Goal: Task Accomplishment & Management: Complete application form

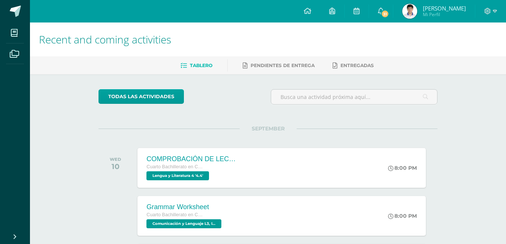
click at [416, 4] on span "Xavier Alexander Mi Perfil" at bounding box center [434, 11] width 67 height 15
click at [493, 12] on icon at bounding box center [495, 11] width 4 height 7
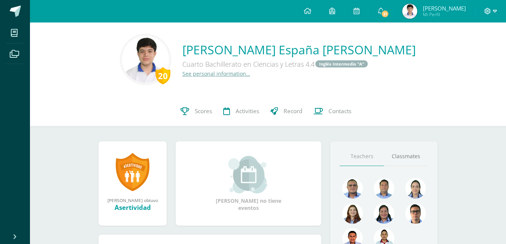
click at [488, 13] on icon at bounding box center [487, 11] width 7 height 7
click at [488, 11] on icon at bounding box center [487, 11] width 7 height 7
click at [476, 48] on span "Cerrar sesión" at bounding box center [471, 51] width 34 height 7
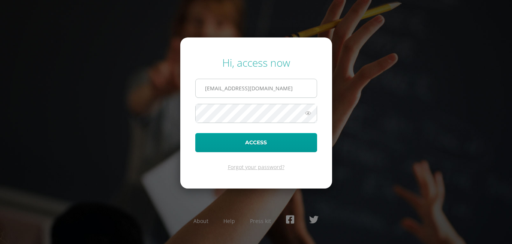
click at [219, 88] on input "22114@lasallechiquimula.edu.gt" at bounding box center [255, 88] width 121 height 18
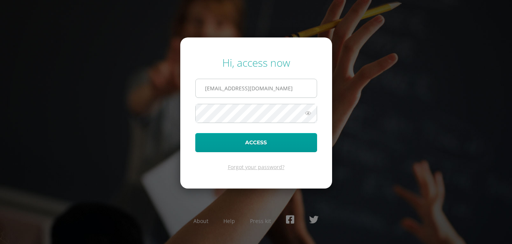
click at [219, 88] on input "22114@lasallechiquimula.edu.gt" at bounding box center [255, 88] width 121 height 18
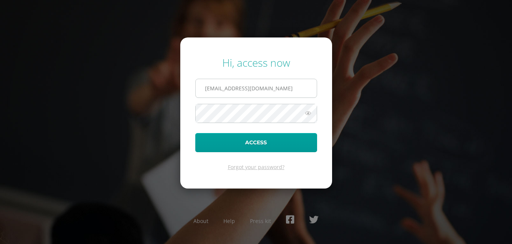
click at [217, 87] on input "22114@lasallechiquimula.edu.gt" at bounding box center [255, 88] width 121 height 18
click at [219, 88] on input "22114@lasallechiquimula.edu.gt" at bounding box center [255, 88] width 121 height 18
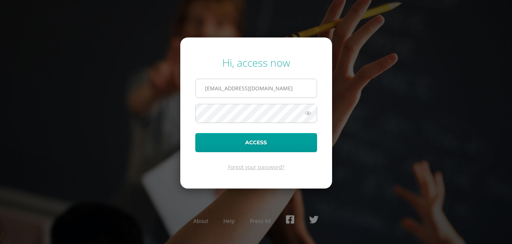
click at [219, 88] on input "22114@lasallechiquimula.edu.gt" at bounding box center [255, 88] width 121 height 18
click at [217, 82] on input "22114@lasallechiquimula.edu.gt" at bounding box center [255, 88] width 121 height 18
type input "24160@lasallechiquimula.edu.gt"
click at [310, 114] on icon at bounding box center [308, 113] width 10 height 9
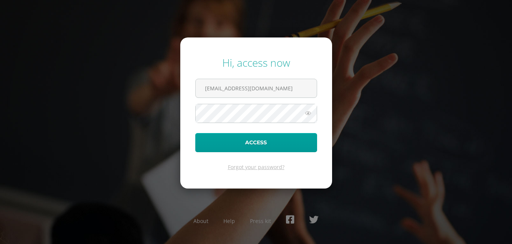
click at [310, 114] on icon at bounding box center [308, 113] width 10 height 9
click at [309, 111] on icon at bounding box center [308, 113] width 10 height 9
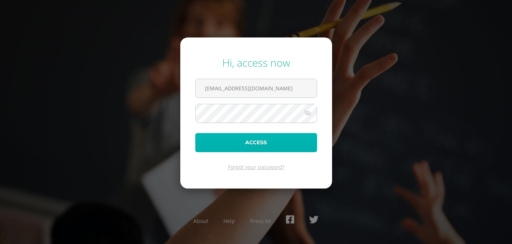
click at [283, 145] on button "Access" at bounding box center [256, 142] width 122 height 19
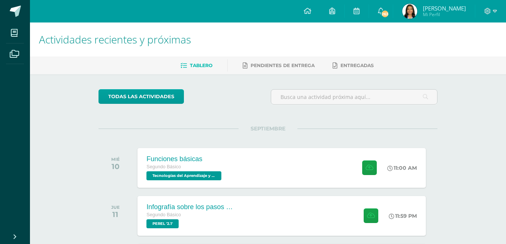
drag, startPoint x: 184, startPoint y: 206, endPoint x: 395, endPoint y: 7, distance: 290.1
click at [395, 7] on link "[PERSON_NAME] Mi Perfil" at bounding box center [434, 11] width 82 height 22
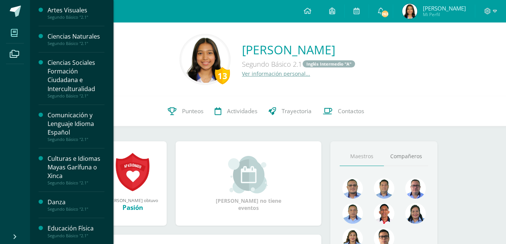
click at [15, 31] on icon at bounding box center [14, 32] width 7 height 7
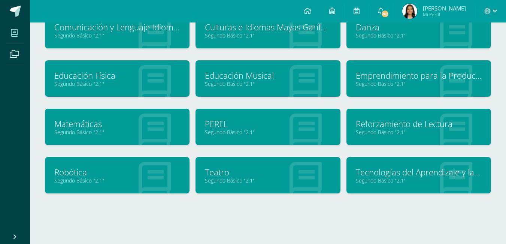
scroll to position [116, 0]
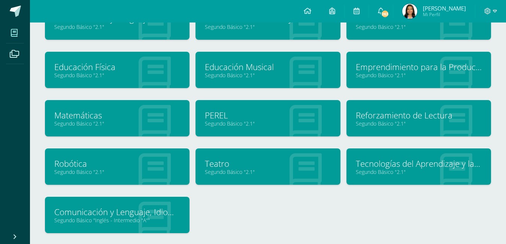
click at [363, 176] on div "Tecnologías del Aprendizaje y la Comunicación Segundo Básico "2.1"" at bounding box center [418, 166] width 145 height 36
click at [365, 168] on link "Tecnologías del Aprendizaje y la Comunicación" at bounding box center [419, 164] width 126 height 12
click at [366, 165] on link "Tecnologías del Aprendizaje y la Comunicación" at bounding box center [419, 164] width 126 height 12
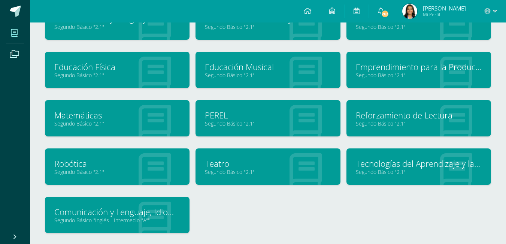
click at [374, 155] on div "Tecnologías del Aprendizaje y la Comunicación Segundo Básico "2.1"" at bounding box center [418, 166] width 145 height 36
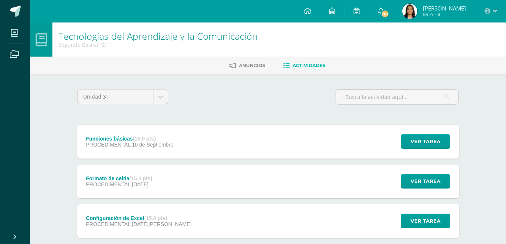
click at [219, 146] on div "Funciones básicas (15.0 pts) PROCEDIMENTAL 10 de Septiembre Ver tarea Funciones…" at bounding box center [268, 142] width 382 height 34
click at [0, 0] on label "Cargando contenido" at bounding box center [0, 0] width 0 height 0
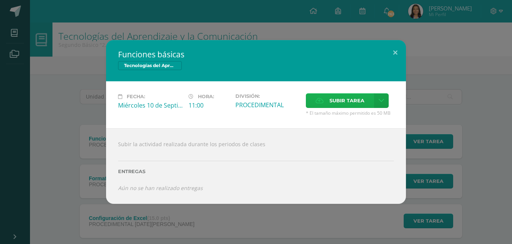
click at [338, 101] on span "Subir tarea" at bounding box center [346, 101] width 35 height 14
click at [0, 0] on input "Subir tarea" at bounding box center [0, 0] width 0 height 0
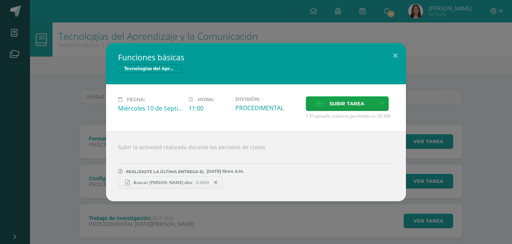
click at [214, 181] on icon at bounding box center [215, 182] width 3 height 5
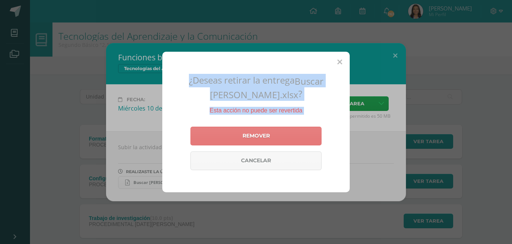
click at [251, 131] on link "Remover" at bounding box center [255, 136] width 131 height 19
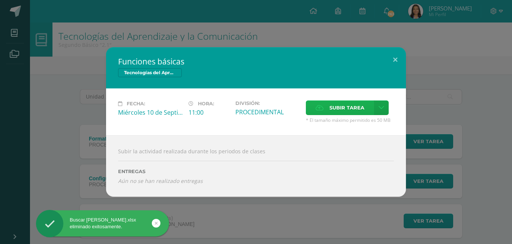
click at [341, 109] on span "Subir tarea" at bounding box center [346, 108] width 35 height 14
click at [0, 0] on input "Subir tarea" at bounding box center [0, 0] width 0 height 0
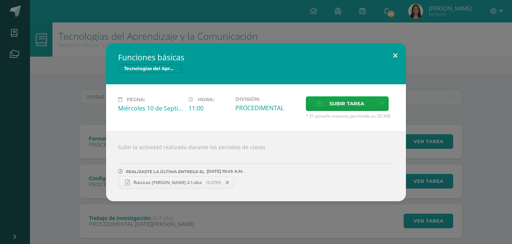
click at [395, 57] on button at bounding box center [394, 55] width 21 height 25
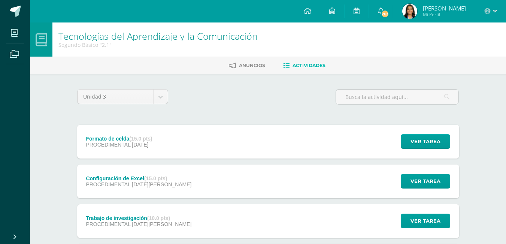
click at [148, 142] on span "07 de Septiembre" at bounding box center [140, 145] width 16 height 6
click at [0, 0] on div "Cargando contenido" at bounding box center [0, 0] width 0 height 0
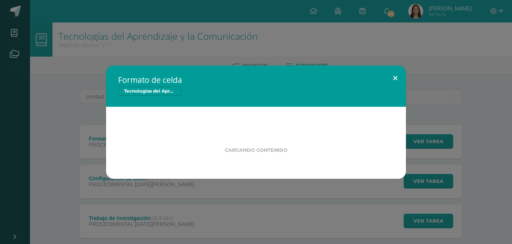
click at [398, 70] on button at bounding box center [394, 78] width 21 height 25
